Goal: Navigation & Orientation: Find specific page/section

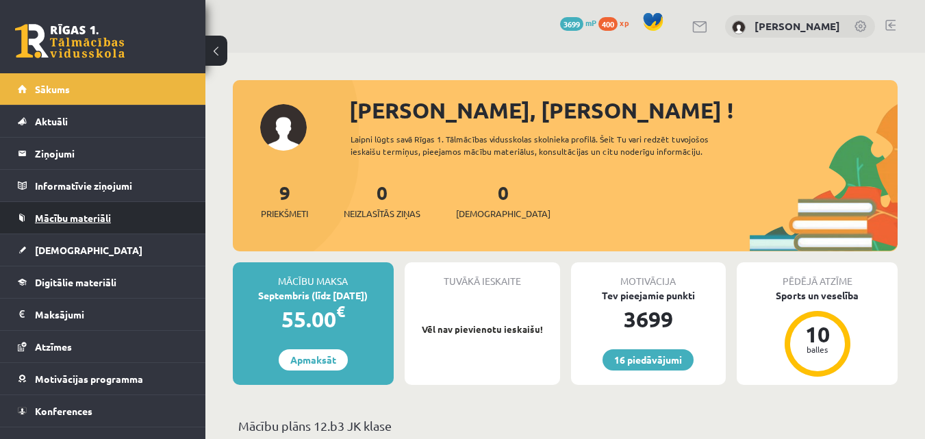
click at [127, 215] on link "Mācību materiāli" at bounding box center [103, 218] width 171 height 32
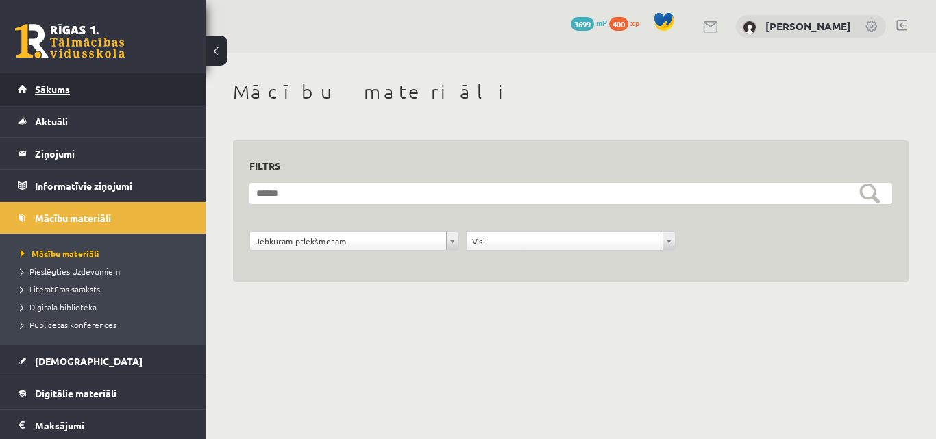
click at [79, 83] on link "Sākums" at bounding box center [103, 89] width 171 height 32
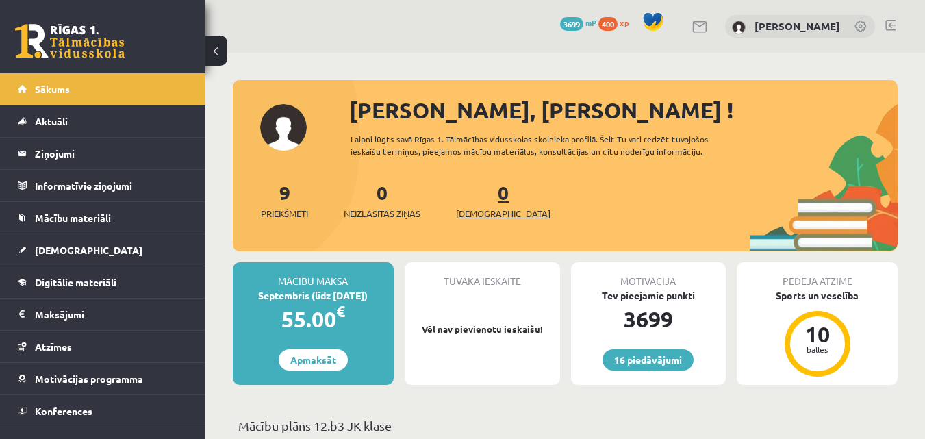
click at [468, 216] on span "[DEMOGRAPHIC_DATA]" at bounding box center [503, 214] width 95 height 14
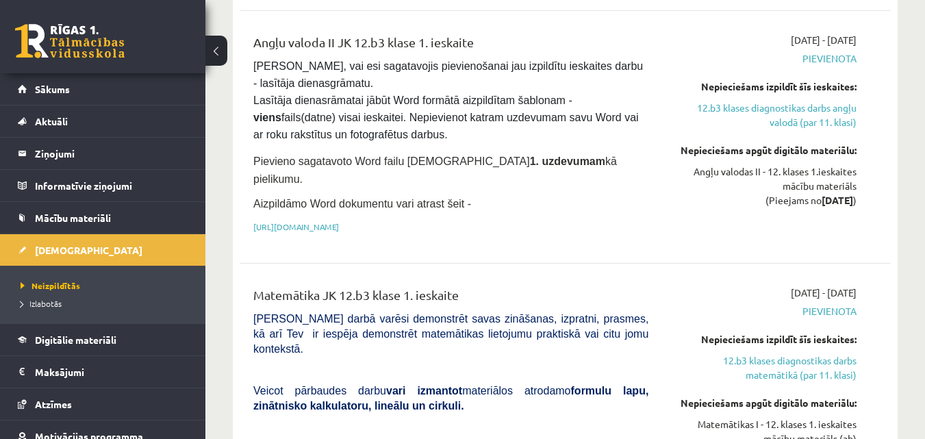
scroll to position [367, 0]
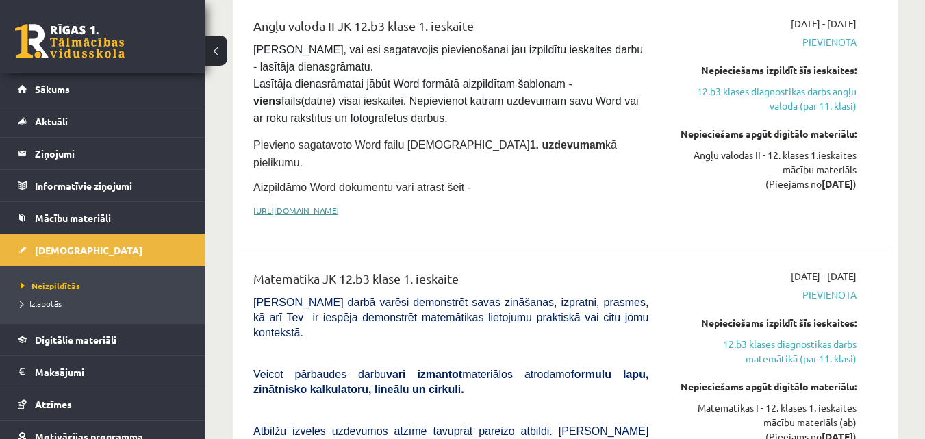
click at [339, 205] on link "https://drive.google.com/drive/folders/1IHE_ip15KOAbO2Se1NDGwZ2e__vlzPUf?usp=sh…" at bounding box center [296, 210] width 86 height 11
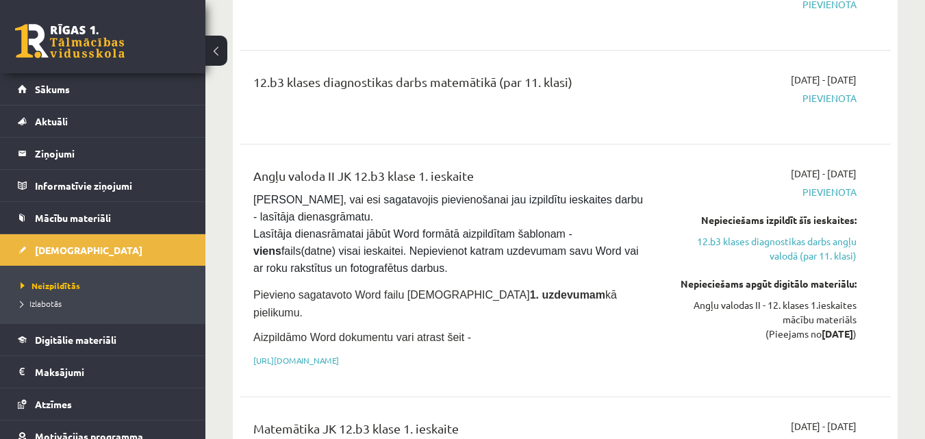
scroll to position [90, 0]
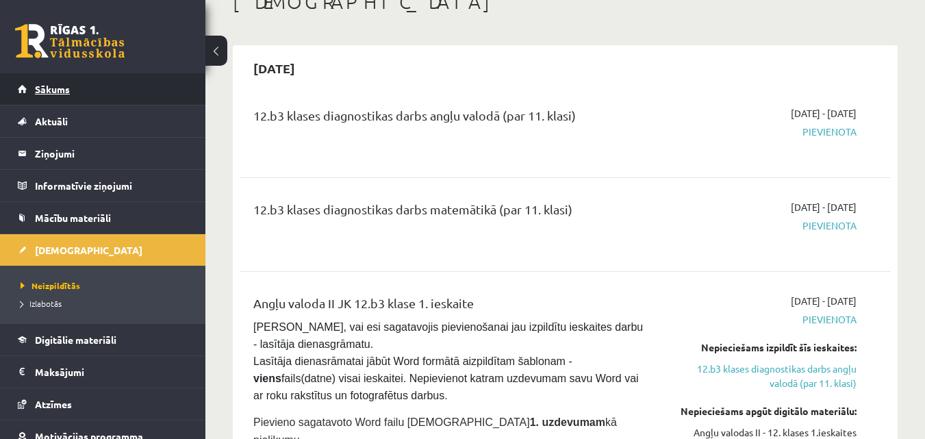
click at [68, 82] on link "Sākums" at bounding box center [103, 89] width 171 height 32
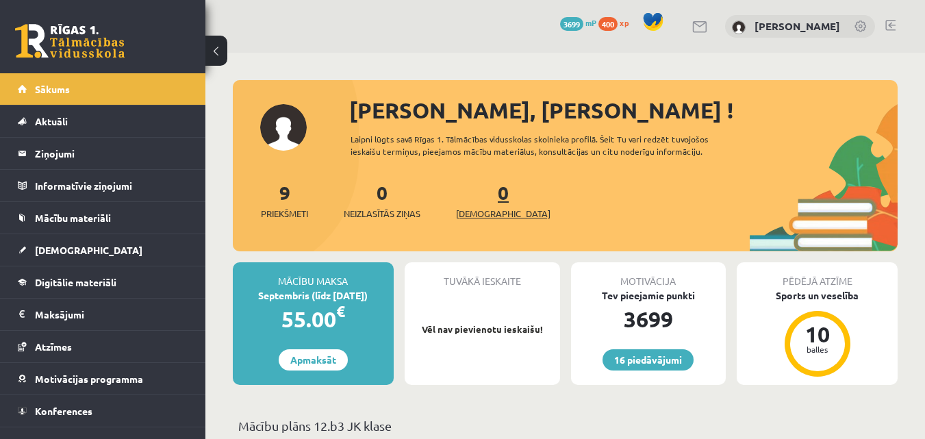
click at [483, 195] on link "0 Ieskaites" at bounding box center [503, 200] width 95 height 40
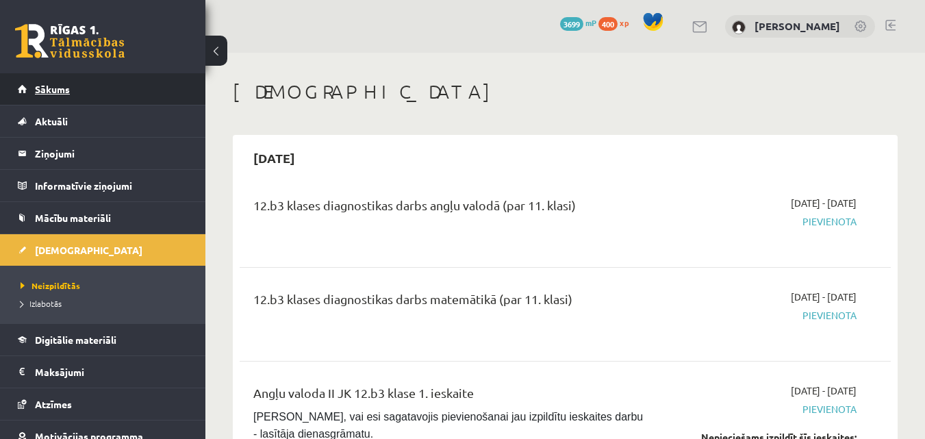
click at [146, 84] on link "Sākums" at bounding box center [103, 89] width 171 height 32
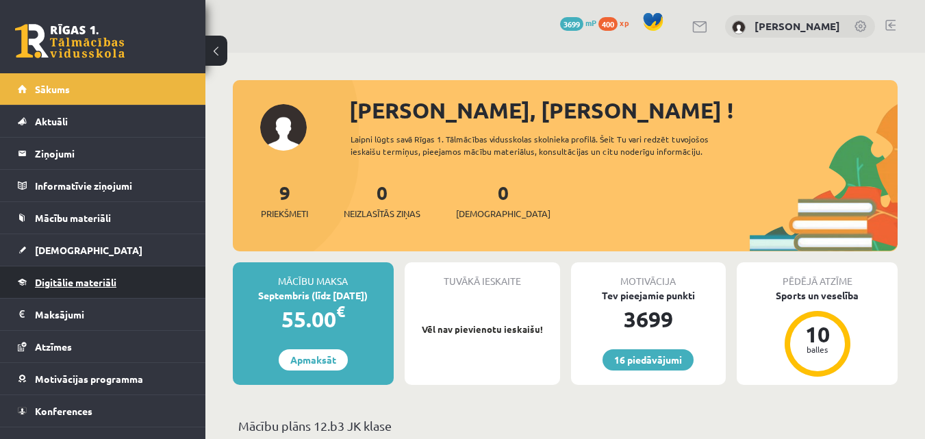
click at [78, 291] on link "Digitālie materiāli" at bounding box center [103, 282] width 171 height 32
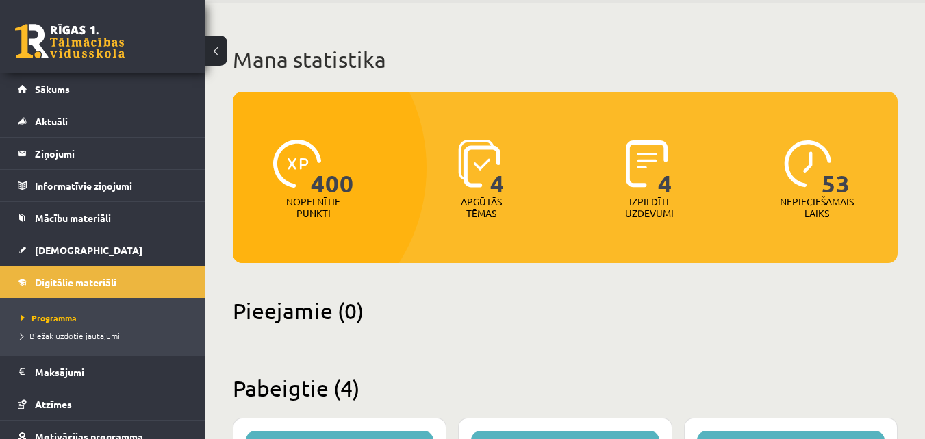
scroll to position [54, 0]
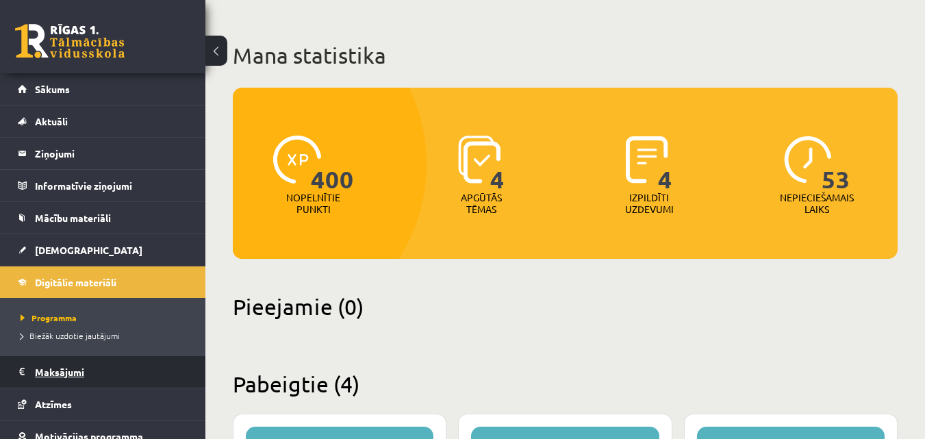
click at [54, 371] on legend "Maksājumi 0" at bounding box center [111, 372] width 153 height 32
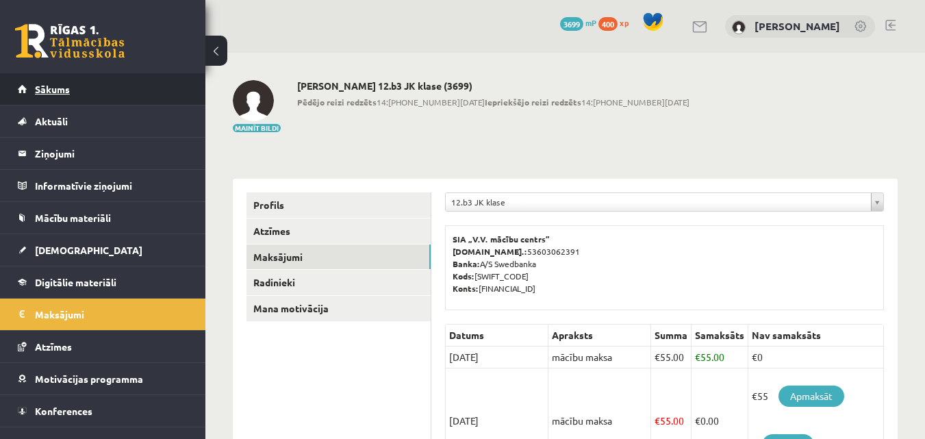
click at [125, 93] on link "Sākums" at bounding box center [103, 89] width 171 height 32
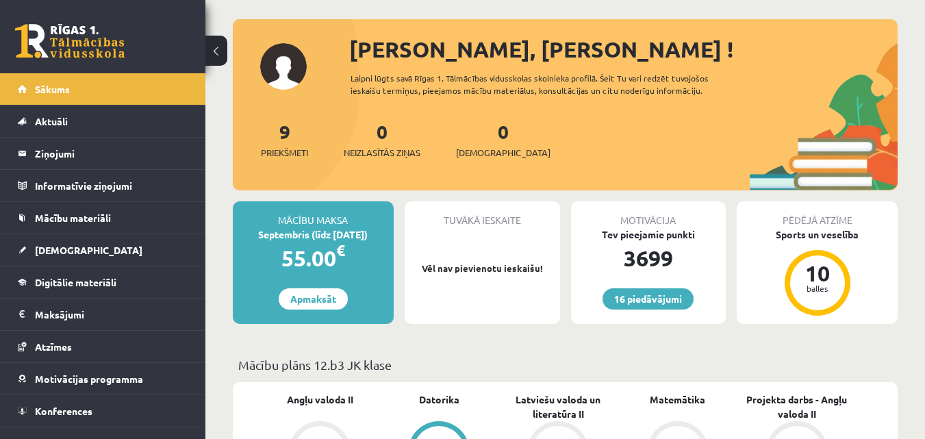
scroll to position [69, 0]
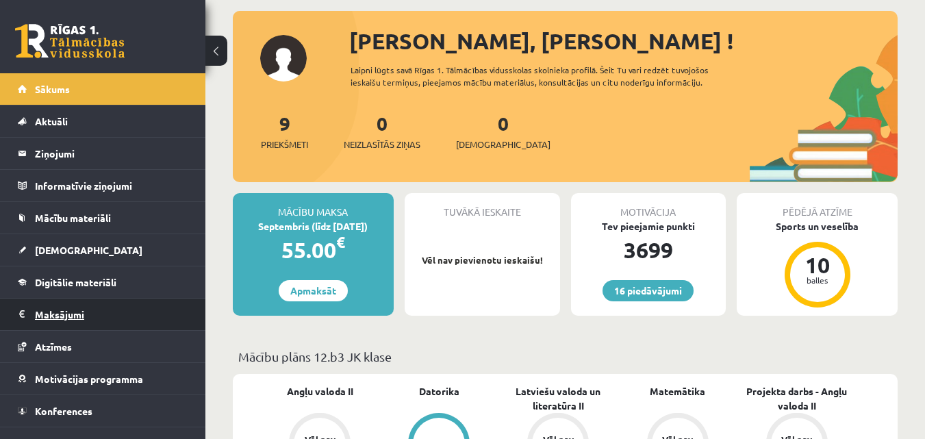
click at [66, 320] on legend "Maksājumi 0" at bounding box center [111, 315] width 153 height 32
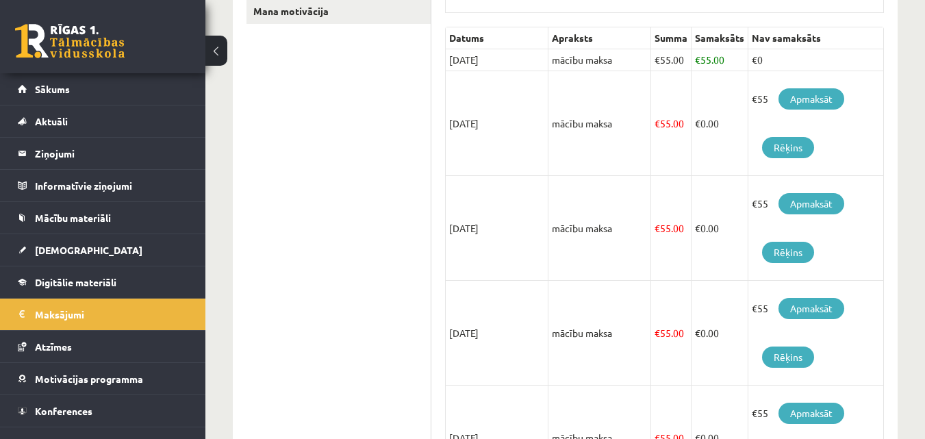
scroll to position [302, 0]
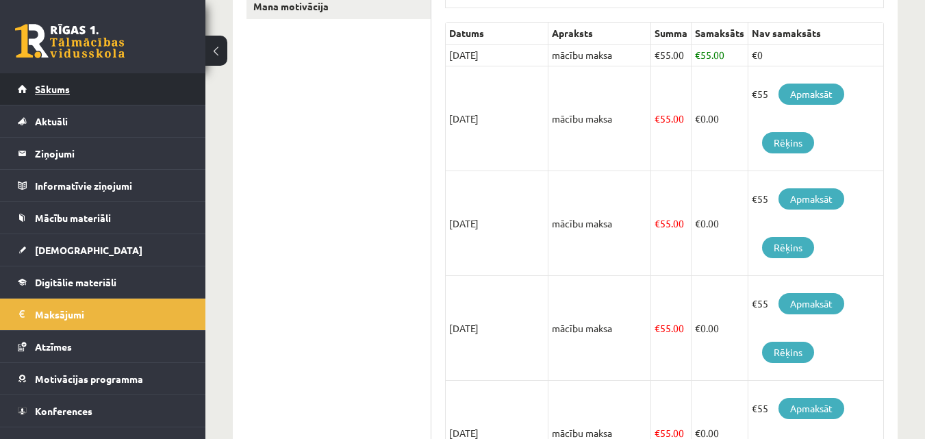
click at [51, 82] on link "Sākums" at bounding box center [103, 89] width 171 height 32
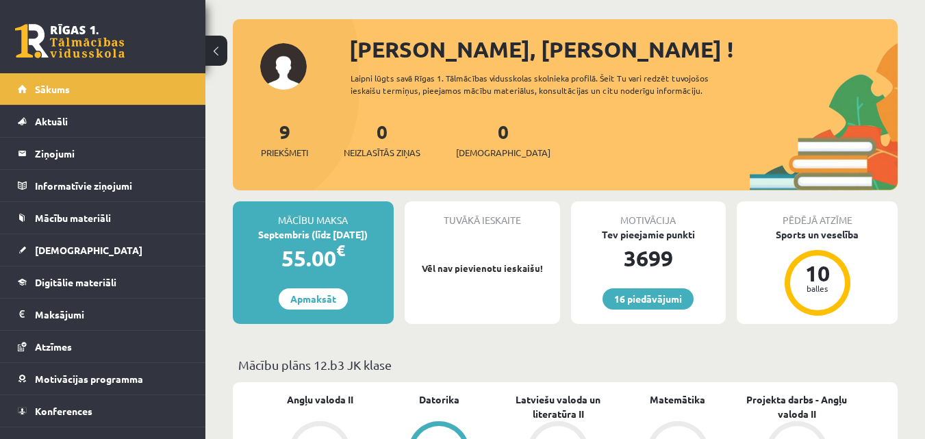
scroll to position [15, 0]
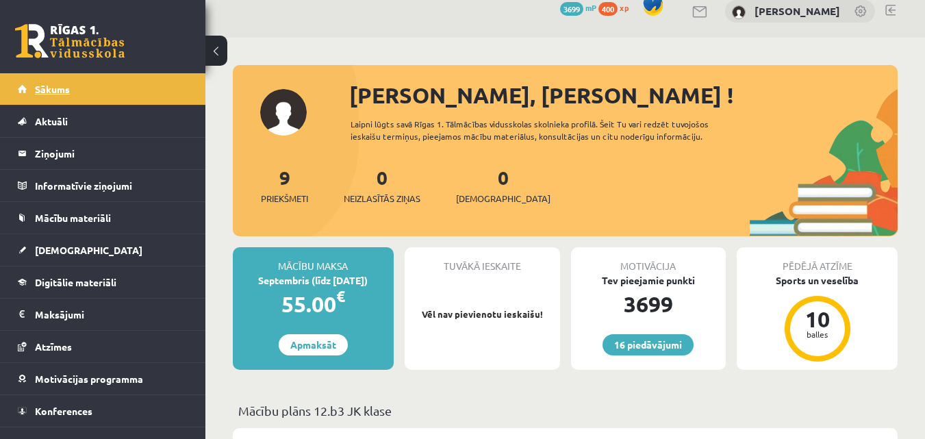
click at [54, 89] on span "Sākums" at bounding box center [52, 89] width 35 height 12
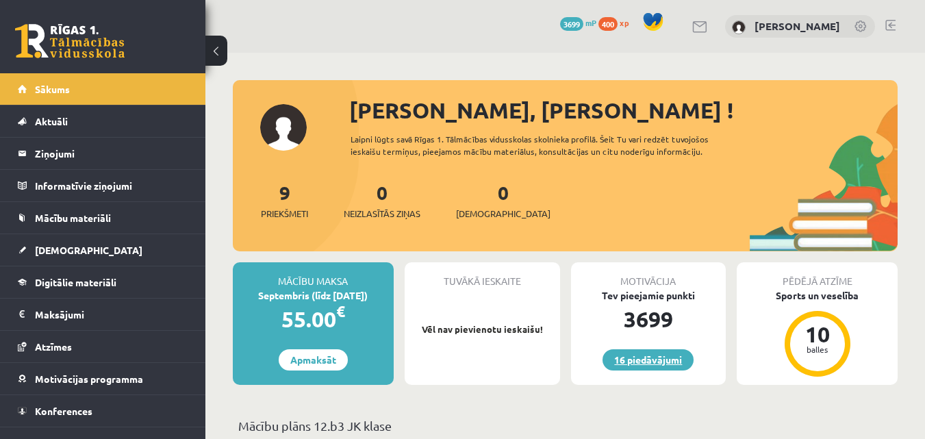
click at [662, 365] on link "16 piedāvājumi" at bounding box center [648, 359] width 91 height 21
